Goal: Find specific page/section: Find specific page/section

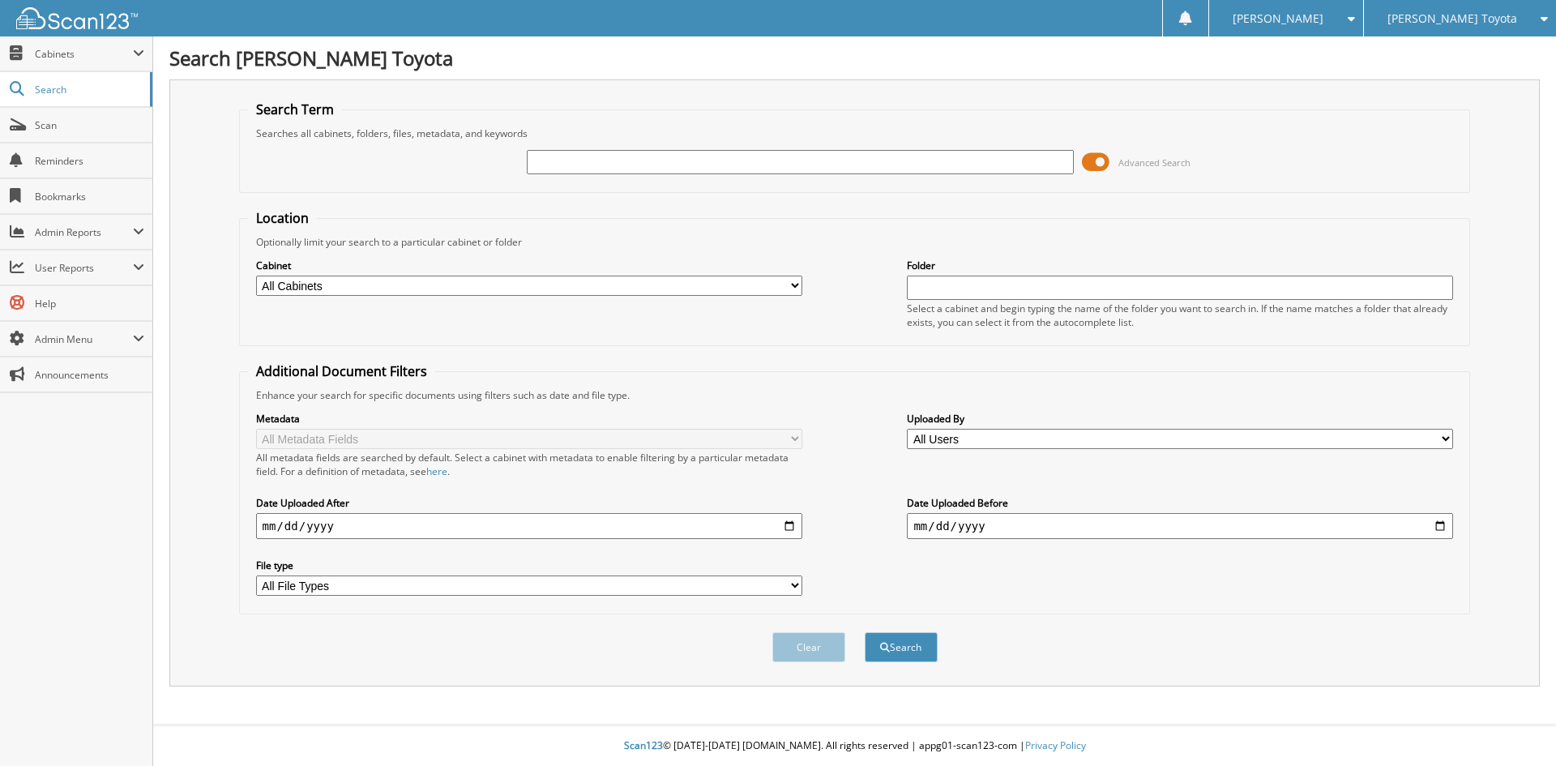
click at [578, 170] on input "text" at bounding box center [800, 162] width 546 height 24
type input "579600"
click at [798, 286] on select "All Cabinets DEALS REPAIR ORDERS Test1 Needs Filing" at bounding box center [529, 285] width 546 height 20
select select "10354"
click at [256, 275] on select "All Cabinets DEALS REPAIR ORDERS Test1 Needs Filing" at bounding box center [529, 285] width 546 height 20
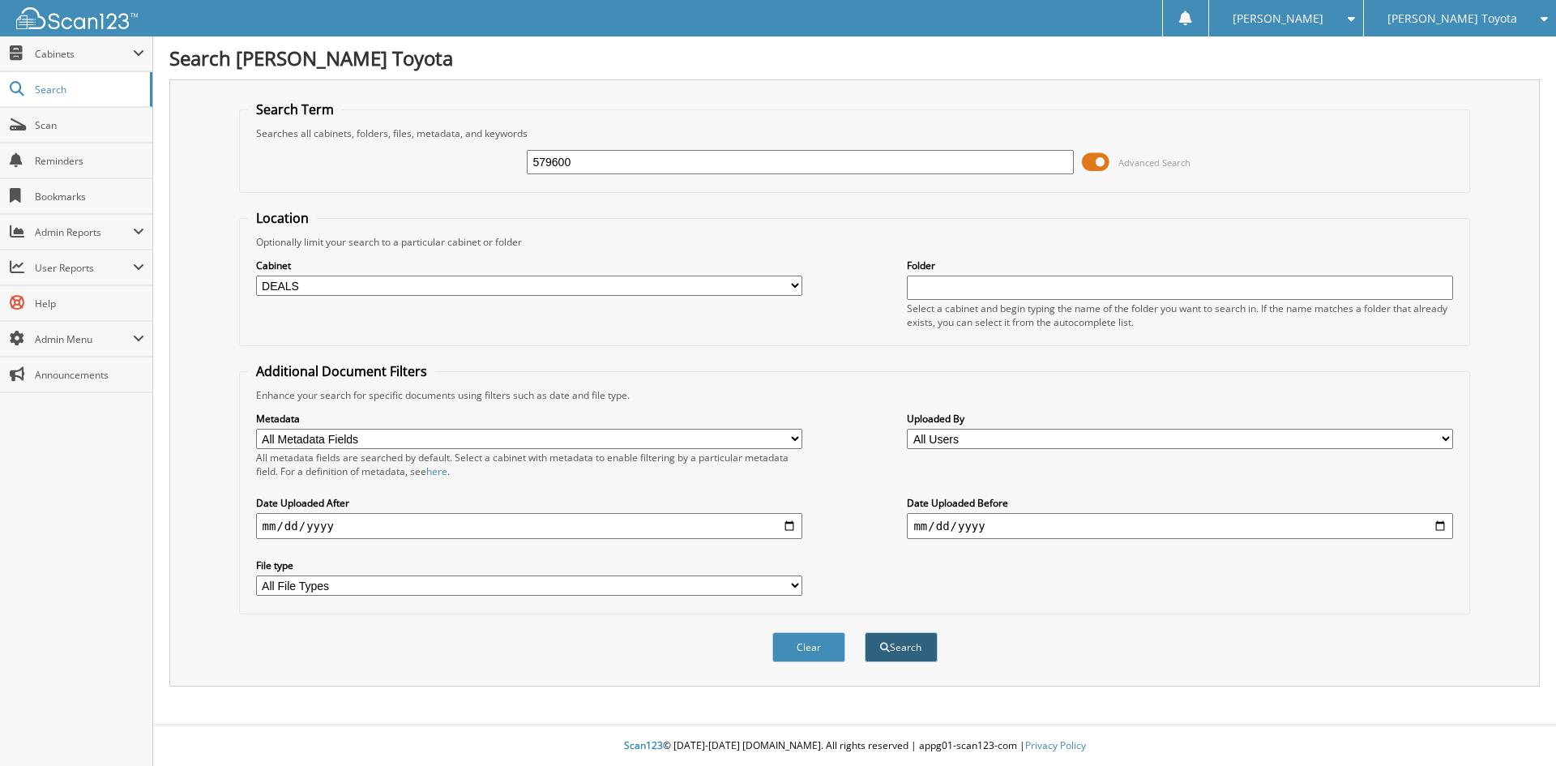
click at [906, 643] on button "Search" at bounding box center [900, 647] width 73 height 30
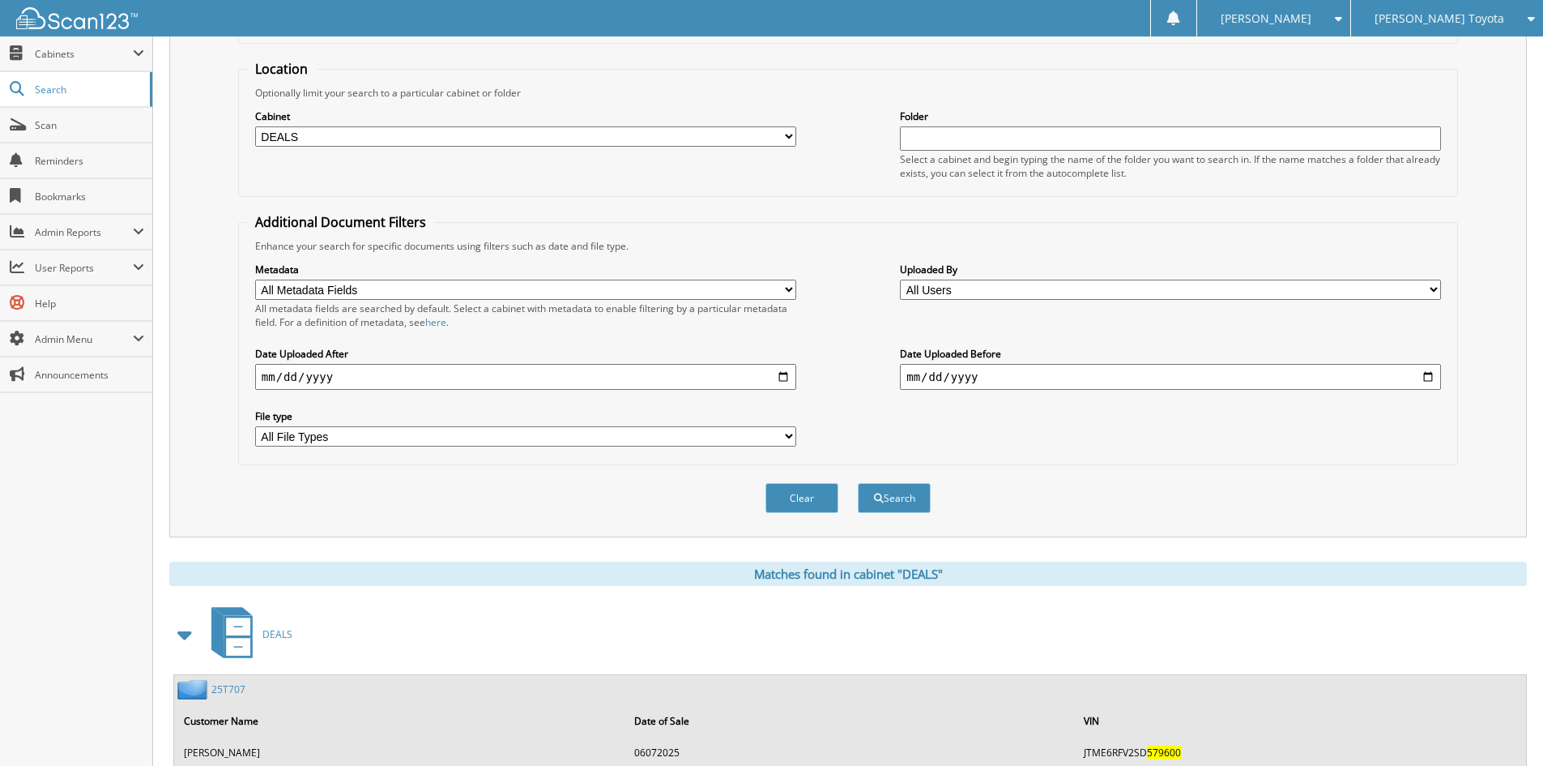
scroll to position [362, 0]
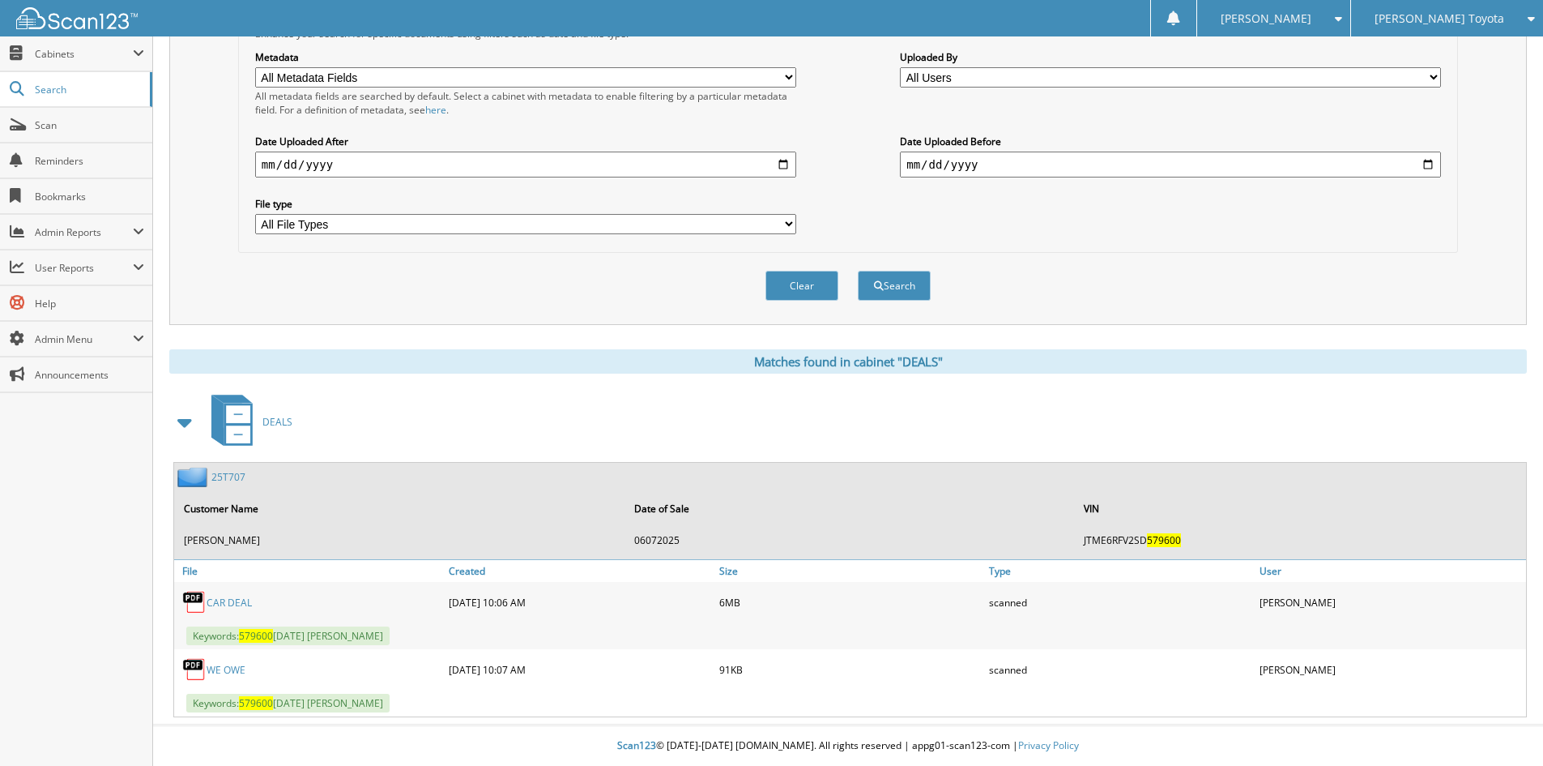
click at [227, 600] on link "CAR DEAL" at bounding box center [229, 602] width 45 height 14
